Goal: Transaction & Acquisition: Book appointment/travel/reservation

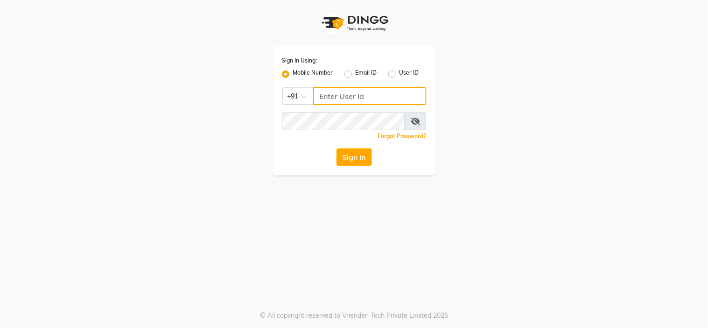
click at [388, 94] on input "Username" at bounding box center [369, 96] width 113 height 18
type input "7"
click at [324, 99] on input "6869516951" at bounding box center [369, 96] width 113 height 18
type input "7869516951"
click at [500, 157] on div "Sign In Using: Mobile Number Email ID User ID Country Code × [PHONE_NUMBER] Rem…" at bounding box center [354, 87] width 532 height 175
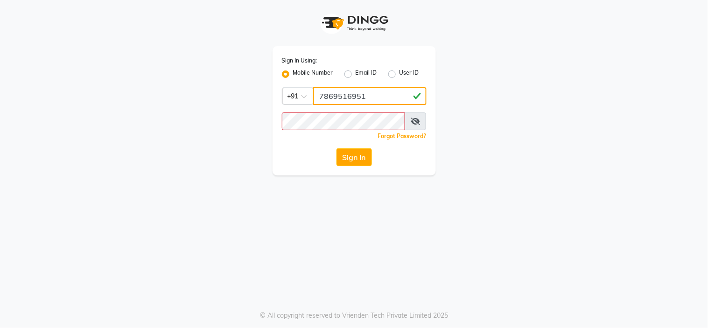
click at [339, 91] on input "7869516951" at bounding box center [369, 96] width 113 height 18
drag, startPoint x: 339, startPoint y: 91, endPoint x: 419, endPoint y: 97, distance: 80.4
click at [343, 91] on input "7869516951" at bounding box center [369, 96] width 113 height 18
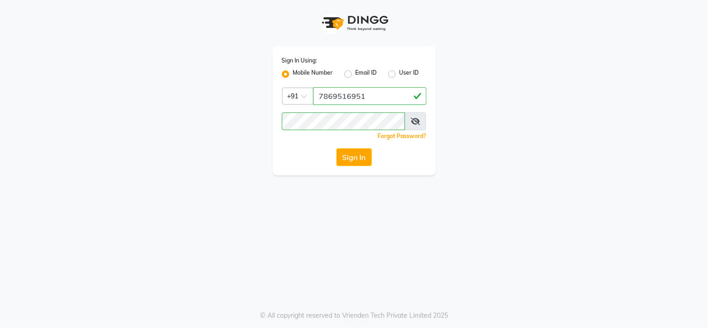
click at [357, 157] on button "Sign In" at bounding box center [353, 157] width 35 height 18
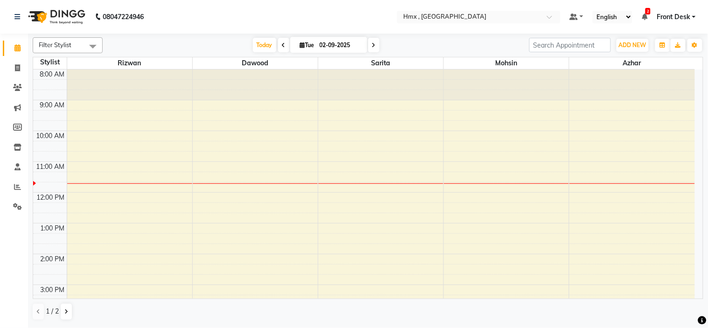
click at [383, 213] on div "8:00 AM 9:00 AM 10:00 AM 11:00 AM 12:00 PM 1:00 PM 2:00 PM 3:00 PM 4:00 PM 5:00…" at bounding box center [363, 285] width 661 height 431
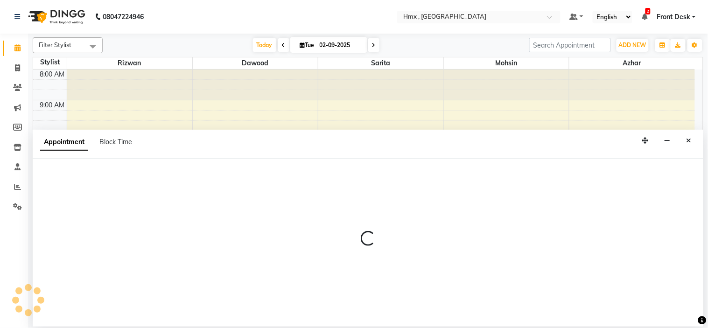
select select "39112"
select select "735"
select select "tentative"
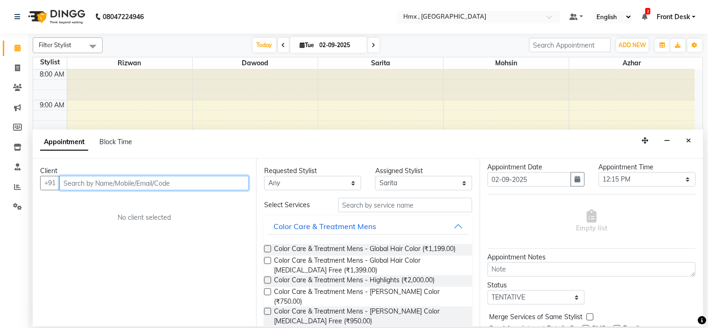
scroll to position [22, 0]
click at [201, 179] on input "text" at bounding box center [153, 183] width 189 height 14
click at [197, 181] on input "text" at bounding box center [153, 183] width 189 height 14
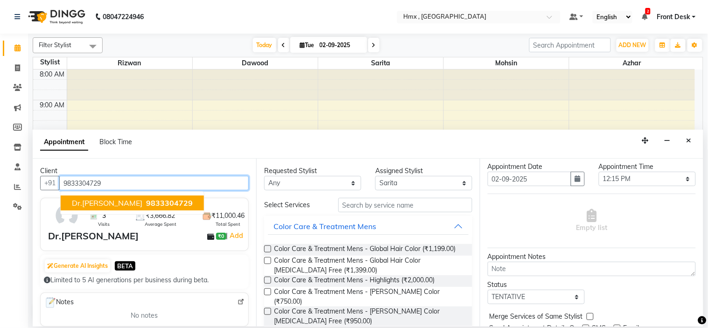
click at [92, 202] on span "Dr.[PERSON_NAME]" at bounding box center [107, 202] width 70 height 9
type input "9833304729"
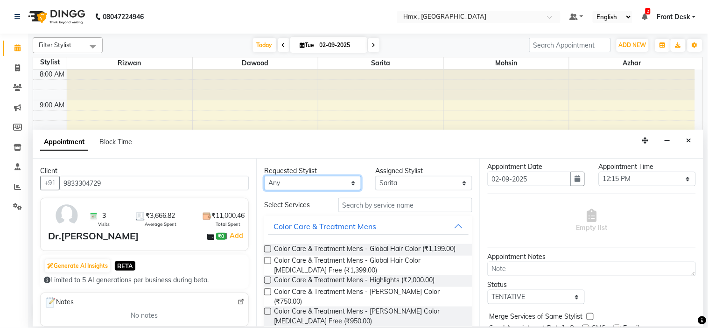
drag, startPoint x: 348, startPoint y: 185, endPoint x: 351, endPoint y: 189, distance: 5.0
click at [351, 184] on select "Any [PERSON_NAME] [PERSON_NAME] [PERSON_NAME] [PERSON_NAME] [PERSON_NAME] [PERS…" at bounding box center [312, 183] width 97 height 14
select select "39112"
click at [264, 176] on select "Any [PERSON_NAME] [PERSON_NAME] [PERSON_NAME] [PERSON_NAME] [PERSON_NAME] [PERS…" at bounding box center [312, 183] width 97 height 14
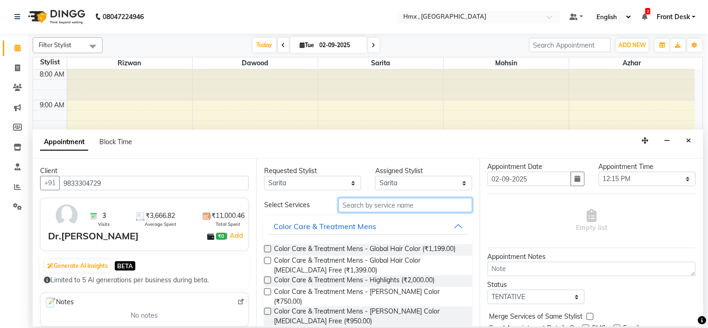
click at [390, 204] on input "text" at bounding box center [405, 205] width 134 height 14
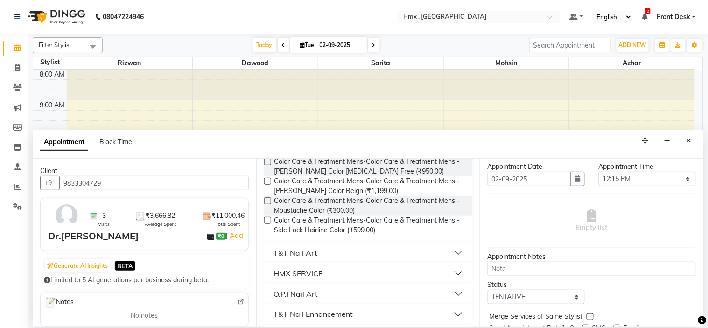
scroll to position [306, 0]
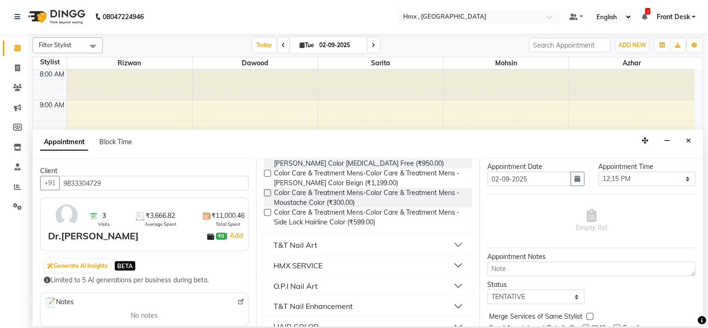
type input "colo"
click at [453, 258] on button "HMX SERVICE" at bounding box center [368, 265] width 201 height 17
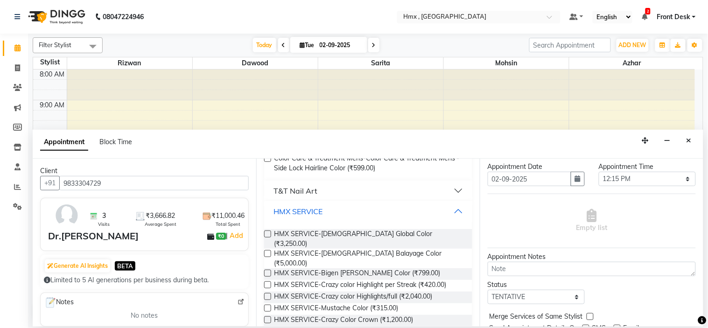
scroll to position [362, 0]
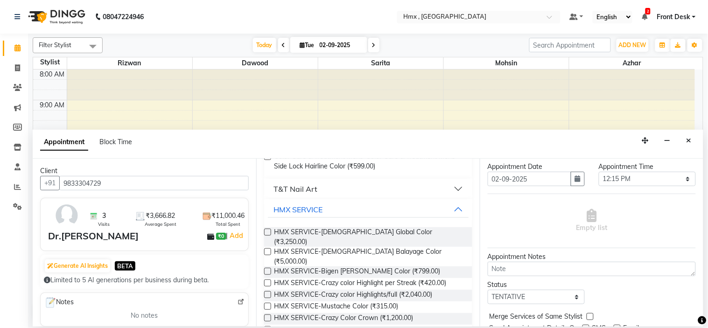
click at [268, 229] on label at bounding box center [267, 232] width 7 height 7
click at [268, 230] on input "checkbox" at bounding box center [267, 233] width 6 height 6
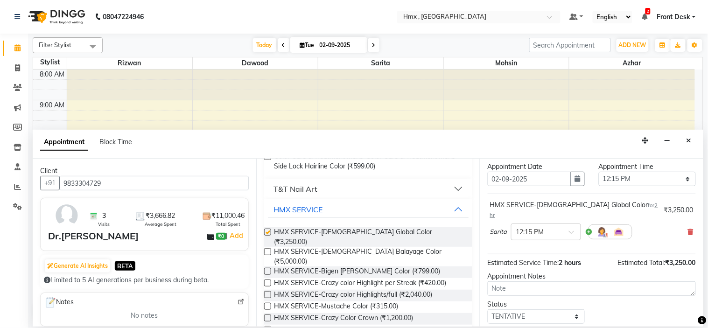
checkbox input "false"
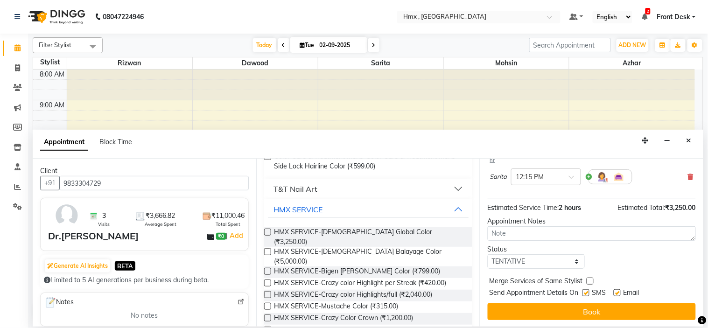
click at [584, 305] on button "Book" at bounding box center [591, 311] width 208 height 17
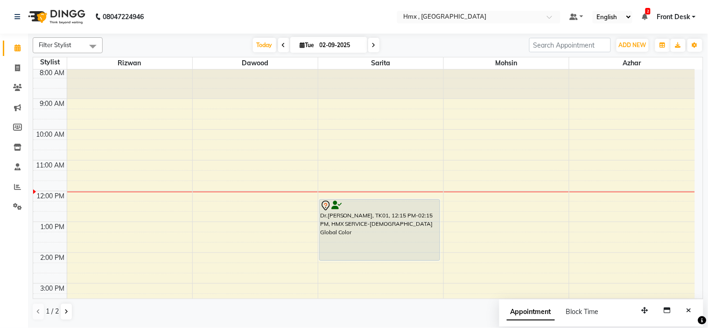
scroll to position [0, 0]
click at [373, 47] on span at bounding box center [373, 45] width 11 height 14
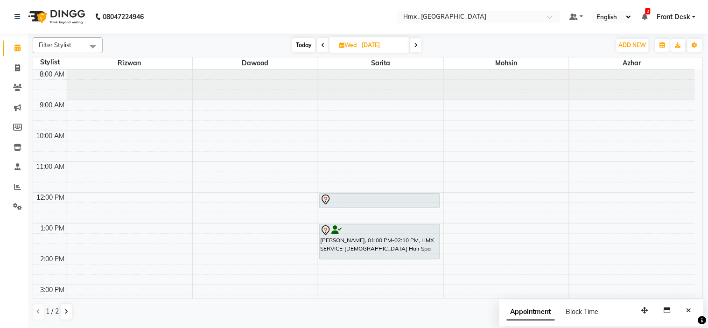
click at [325, 48] on span at bounding box center [322, 45] width 11 height 14
type input "02-09-2025"
